Goal: Task Accomplishment & Management: Complete application form

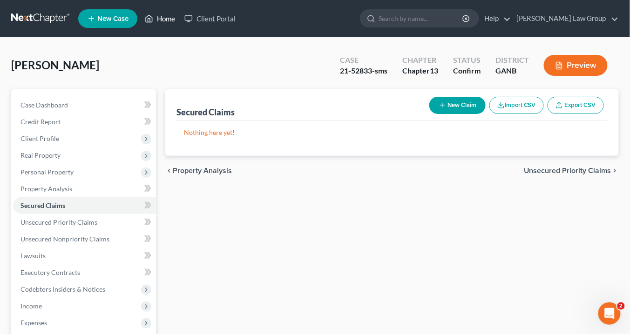
click at [171, 16] on link "Home" at bounding box center [160, 18] width 40 height 17
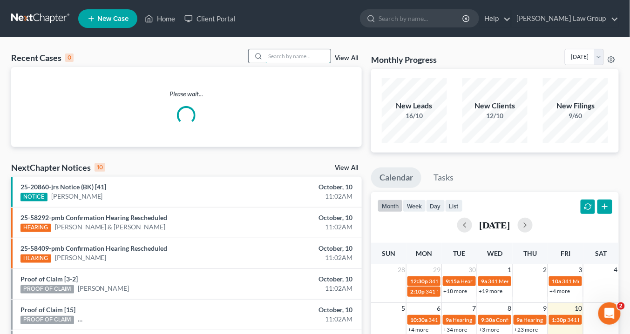
drag, startPoint x: 285, startPoint y: 57, endPoint x: 290, endPoint y: 55, distance: 5.0
click at [287, 55] on input "search" at bounding box center [297, 56] width 65 height 14
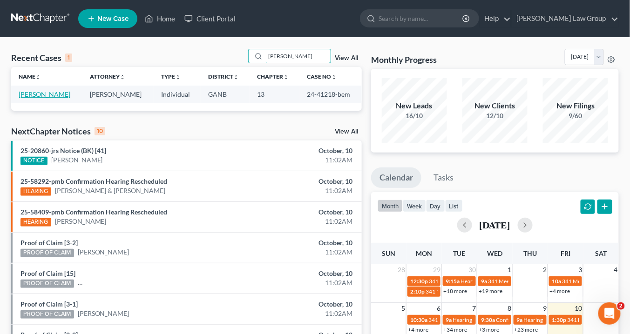
type input "[PERSON_NAME]"
click at [38, 95] on link "[PERSON_NAME]" at bounding box center [45, 94] width 52 height 8
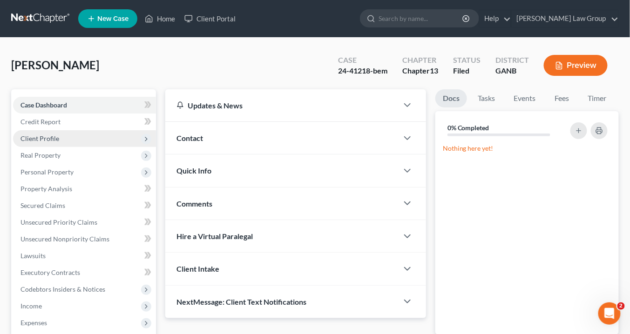
drag, startPoint x: 23, startPoint y: 137, endPoint x: 28, endPoint y: 131, distance: 7.9
click at [23, 136] on span "Client Profile" at bounding box center [39, 139] width 39 height 8
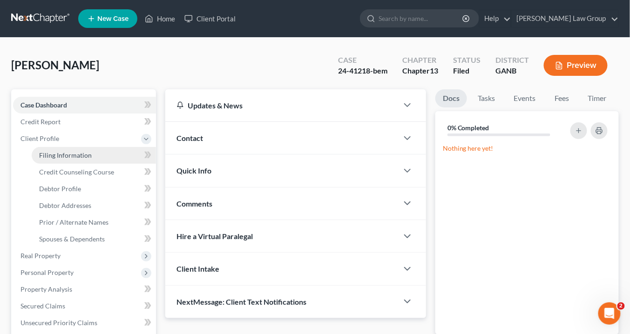
click at [54, 152] on span "Filing Information" at bounding box center [65, 155] width 53 height 8
select select "1"
select select "0"
select select "3"
select select "19"
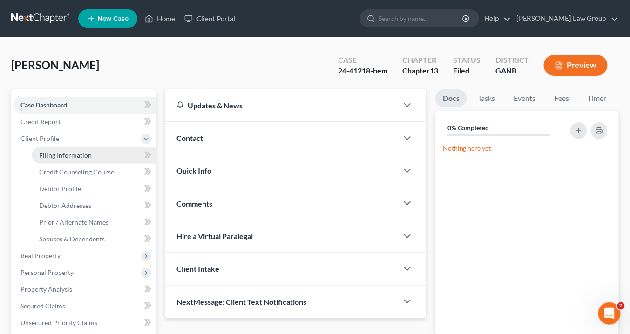
select select "10"
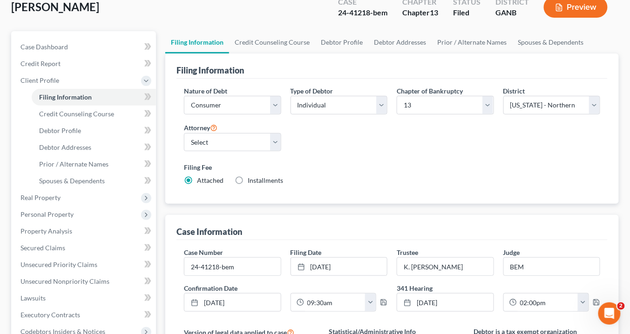
scroll to position [112, 0]
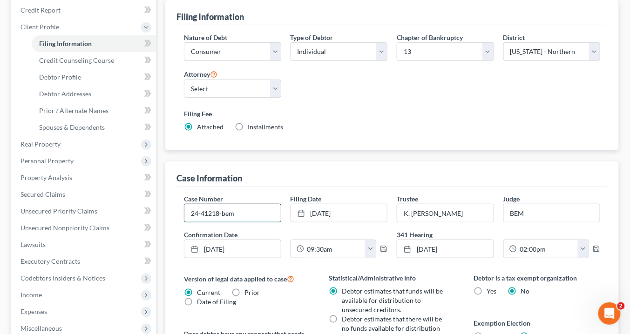
drag, startPoint x: 219, startPoint y: 210, endPoint x: 191, endPoint y: 211, distance: 28.4
click at [186, 212] on input "24-41218-bem" at bounding box center [232, 213] width 96 height 18
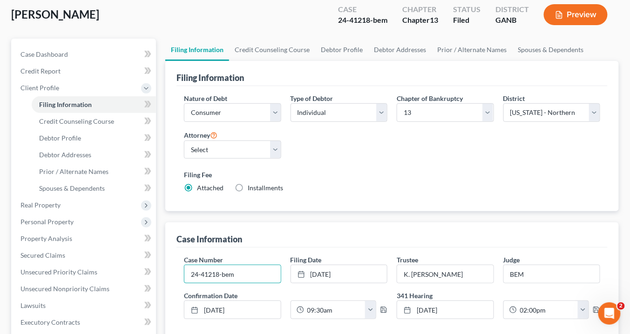
scroll to position [0, 0]
